Goal: Information Seeking & Learning: Check status

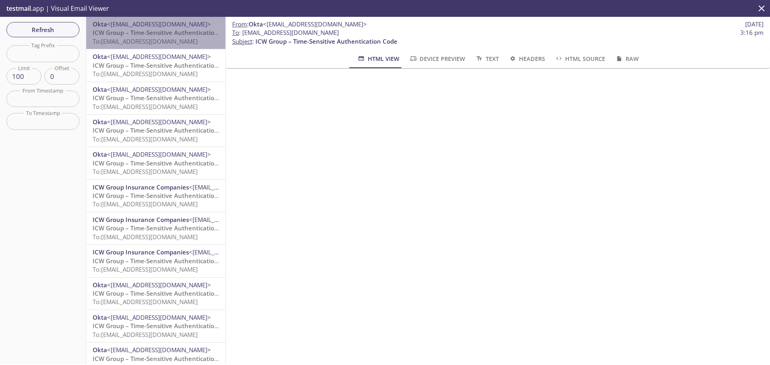
click at [183, 37] on span "To: [EMAIL_ADDRESS][DOMAIN_NAME]" at bounding box center [145, 41] width 105 height 8
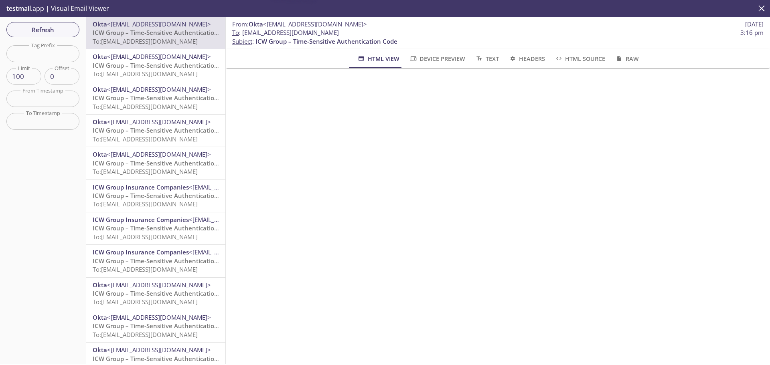
click at [181, 65] on span "ICW Group – Time-Sensitive Authentication Code" at bounding box center [164, 65] width 142 height 8
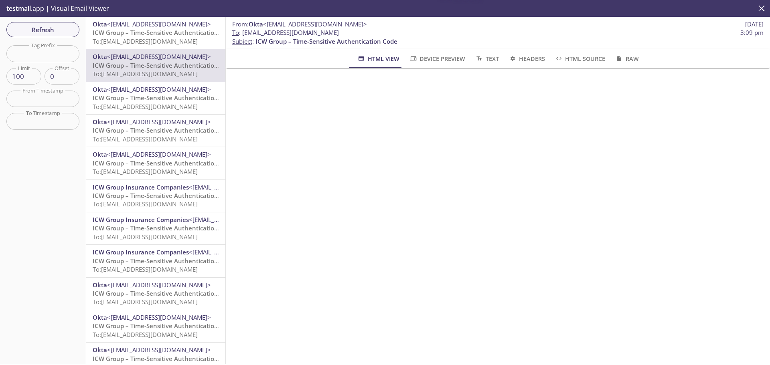
click at [182, 40] on span "To: [EMAIL_ADDRESS][DOMAIN_NAME]" at bounding box center [145, 41] width 105 height 8
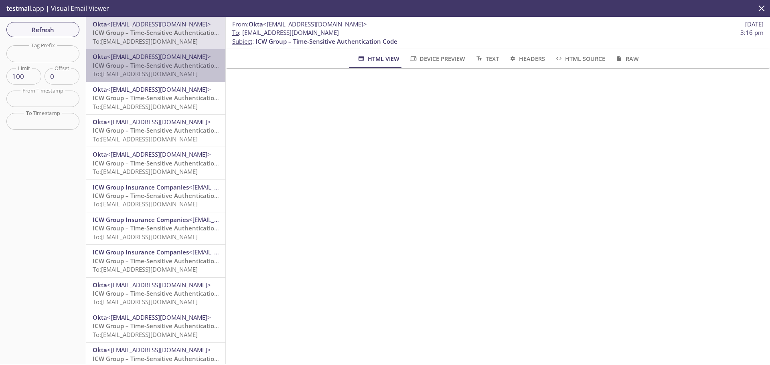
click at [161, 68] on span "ICW Group – Time-Sensitive Authentication Code" at bounding box center [164, 65] width 142 height 8
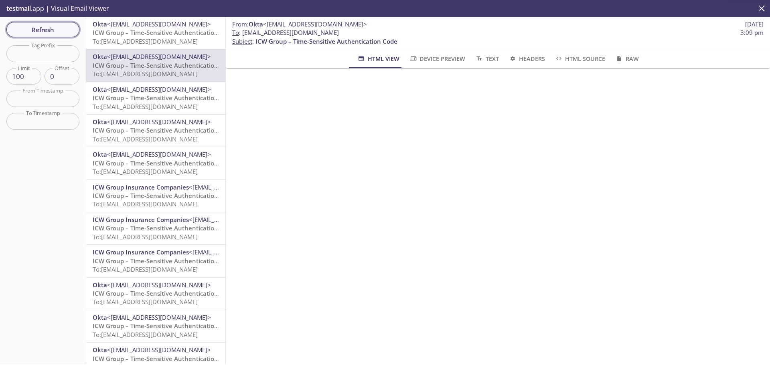
click at [55, 28] on span "Refresh" at bounding box center [43, 29] width 60 height 10
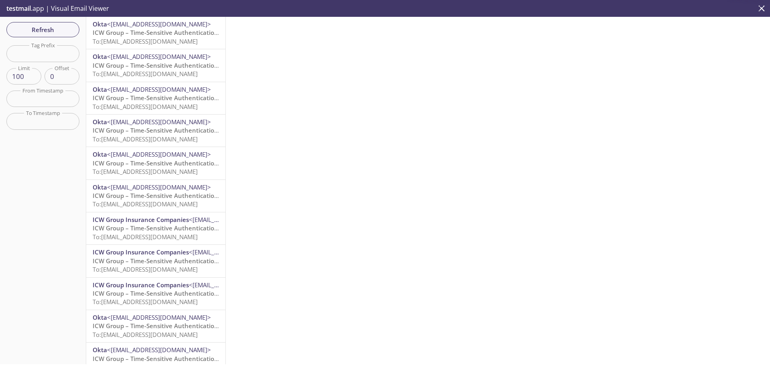
click at [166, 30] on span "ICW Group – Time-Sensitive Authentication Code" at bounding box center [164, 32] width 142 height 8
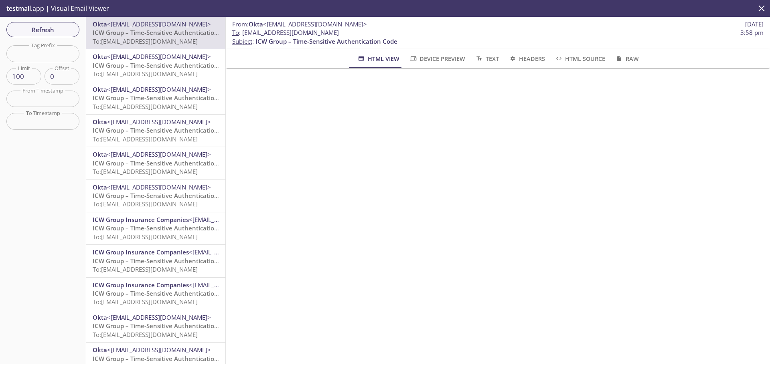
click at [61, 30] on span "Refresh" at bounding box center [43, 29] width 60 height 10
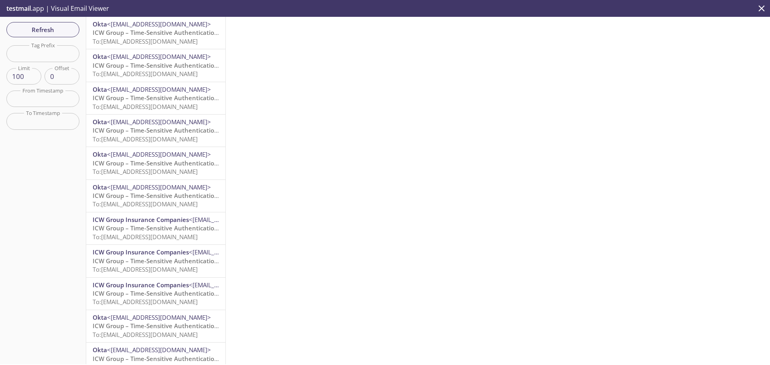
click at [137, 29] on span "ICW Group – Time-Sensitive Authentication Code" at bounding box center [164, 32] width 142 height 8
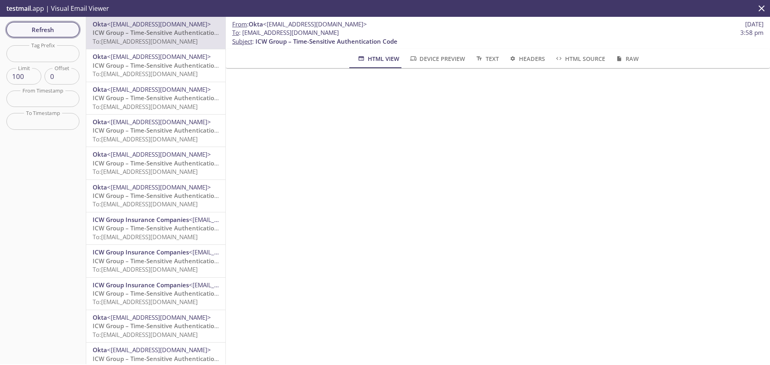
click at [65, 28] on span "Refresh" at bounding box center [43, 29] width 60 height 10
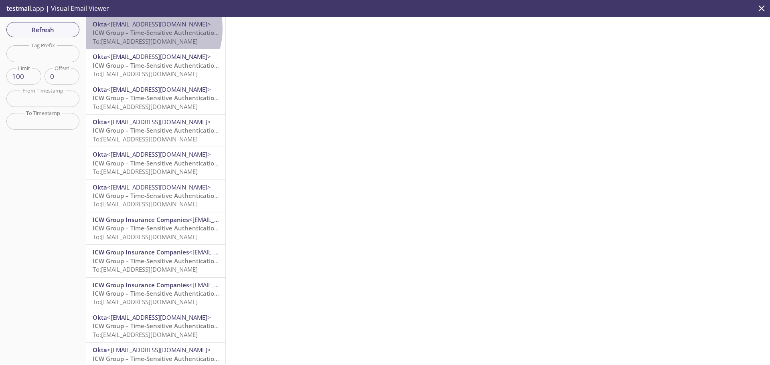
click at [141, 28] on span "ICW Group – Time-Sensitive Authentication Code" at bounding box center [164, 32] width 142 height 8
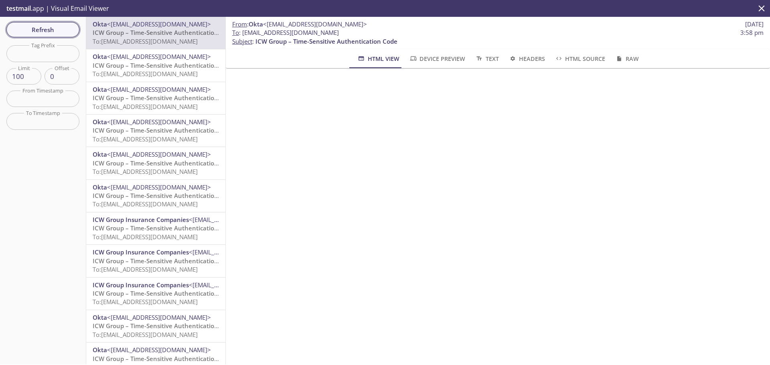
click at [66, 30] on span "Refresh" at bounding box center [43, 29] width 60 height 10
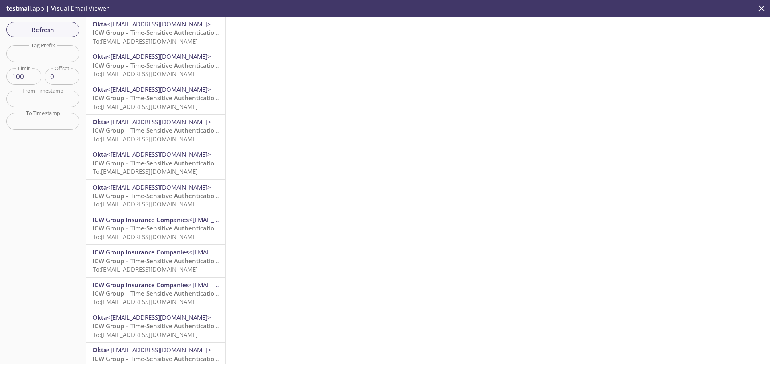
click at [103, 30] on span "ICW Group – Time-Sensitive Authentication Code" at bounding box center [164, 32] width 142 height 8
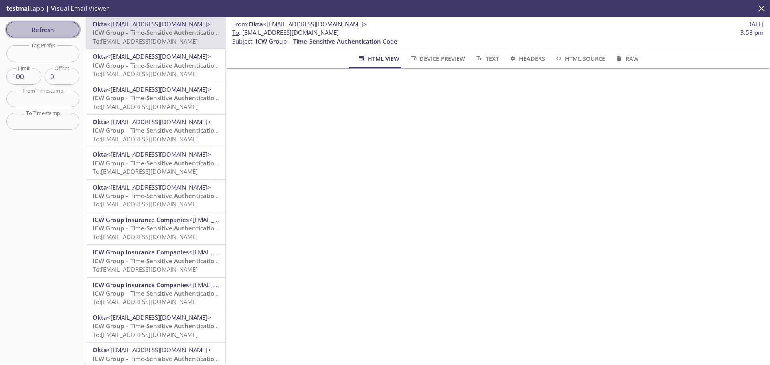
click at [43, 31] on span "Refresh" at bounding box center [43, 29] width 60 height 10
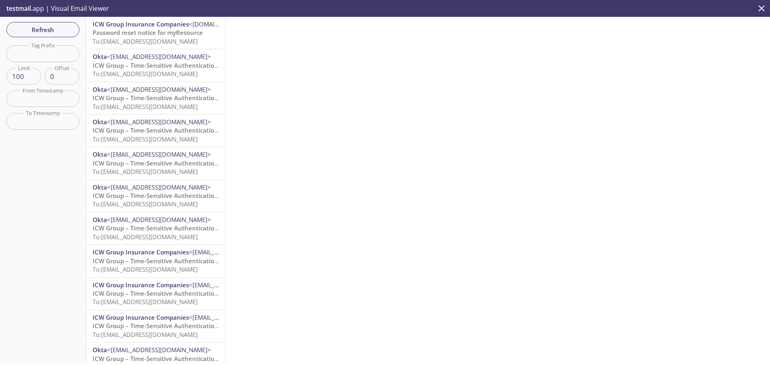
click at [161, 31] on span "Password reset notice for myResource" at bounding box center [148, 32] width 110 height 8
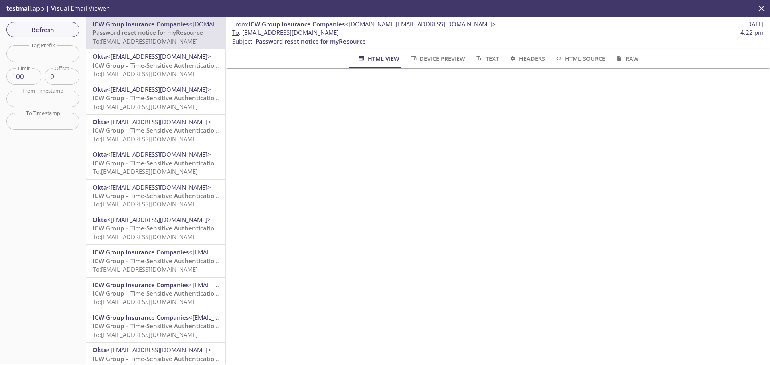
click at [35, 27] on span "Refresh" at bounding box center [43, 29] width 60 height 10
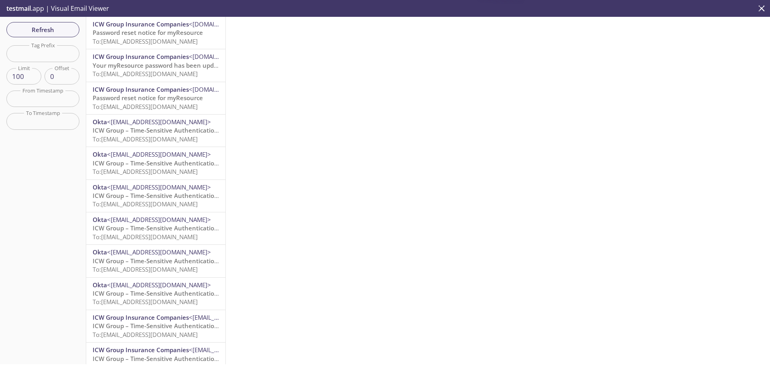
click at [158, 31] on span "Password reset notice for myResource" at bounding box center [148, 32] width 110 height 8
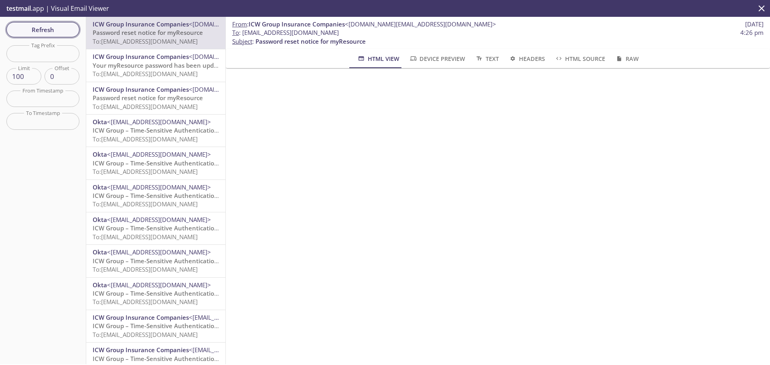
click at [52, 29] on span "Refresh" at bounding box center [43, 29] width 60 height 10
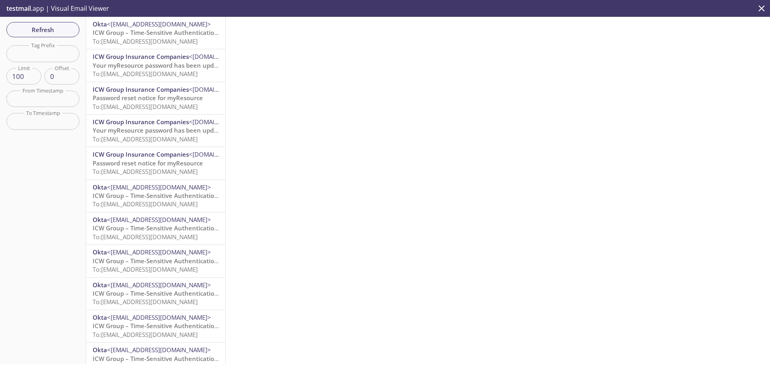
click at [160, 35] on span "ICW Group – Time-Sensitive Authentication Code" at bounding box center [164, 32] width 142 height 8
